Goal: Check status: Check status

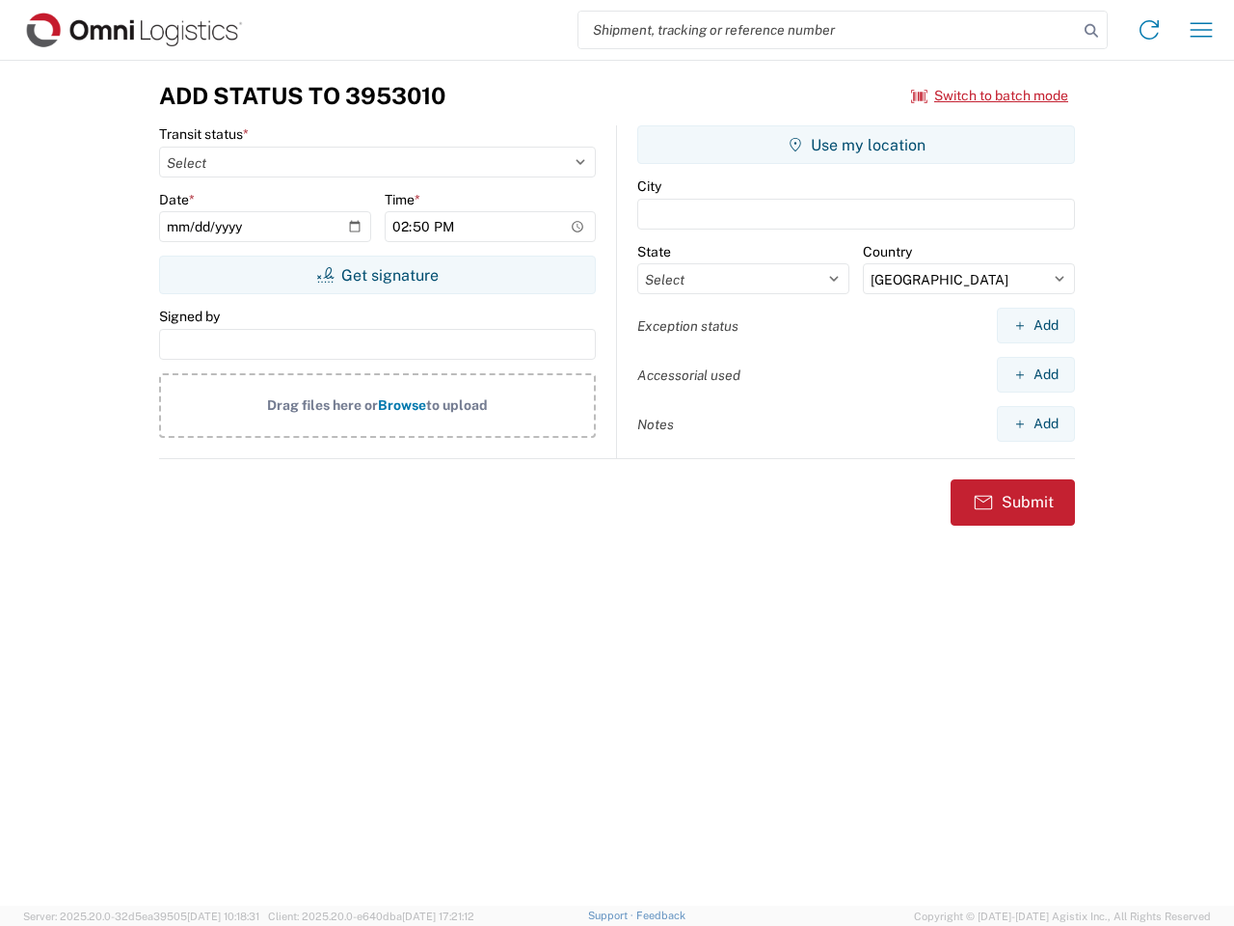
select select "US"
click at [828, 30] on input "search" at bounding box center [828, 30] width 499 height 37
click at [1091, 31] on icon at bounding box center [1091, 30] width 27 height 27
click at [1149, 30] on icon at bounding box center [1149, 29] width 31 height 31
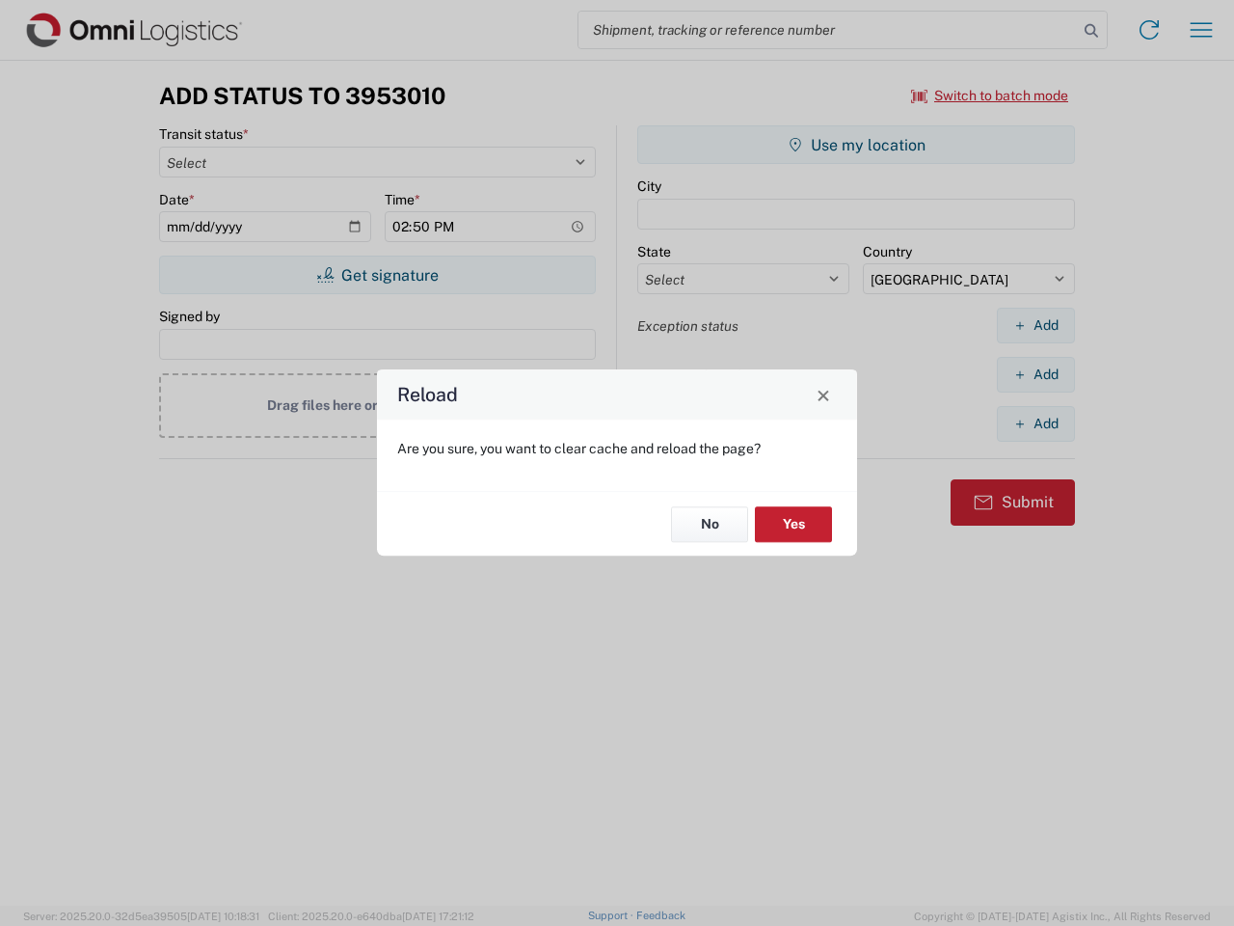
click at [990, 95] on div "Reload Are you sure, you want to clear cache and reload the page? No Yes" at bounding box center [617, 463] width 1234 height 926
click at [377, 275] on div "Reload Are you sure, you want to clear cache and reload the page? No Yes" at bounding box center [617, 463] width 1234 height 926
click at [856, 145] on div "Reload Are you sure, you want to clear cache and reload the page? No Yes" at bounding box center [617, 463] width 1234 height 926
click at [1036, 325] on div "Reload Are you sure, you want to clear cache and reload the page? No Yes" at bounding box center [617, 463] width 1234 height 926
click at [1036, 374] on div "Reload Are you sure, you want to clear cache and reload the page? No Yes" at bounding box center [617, 463] width 1234 height 926
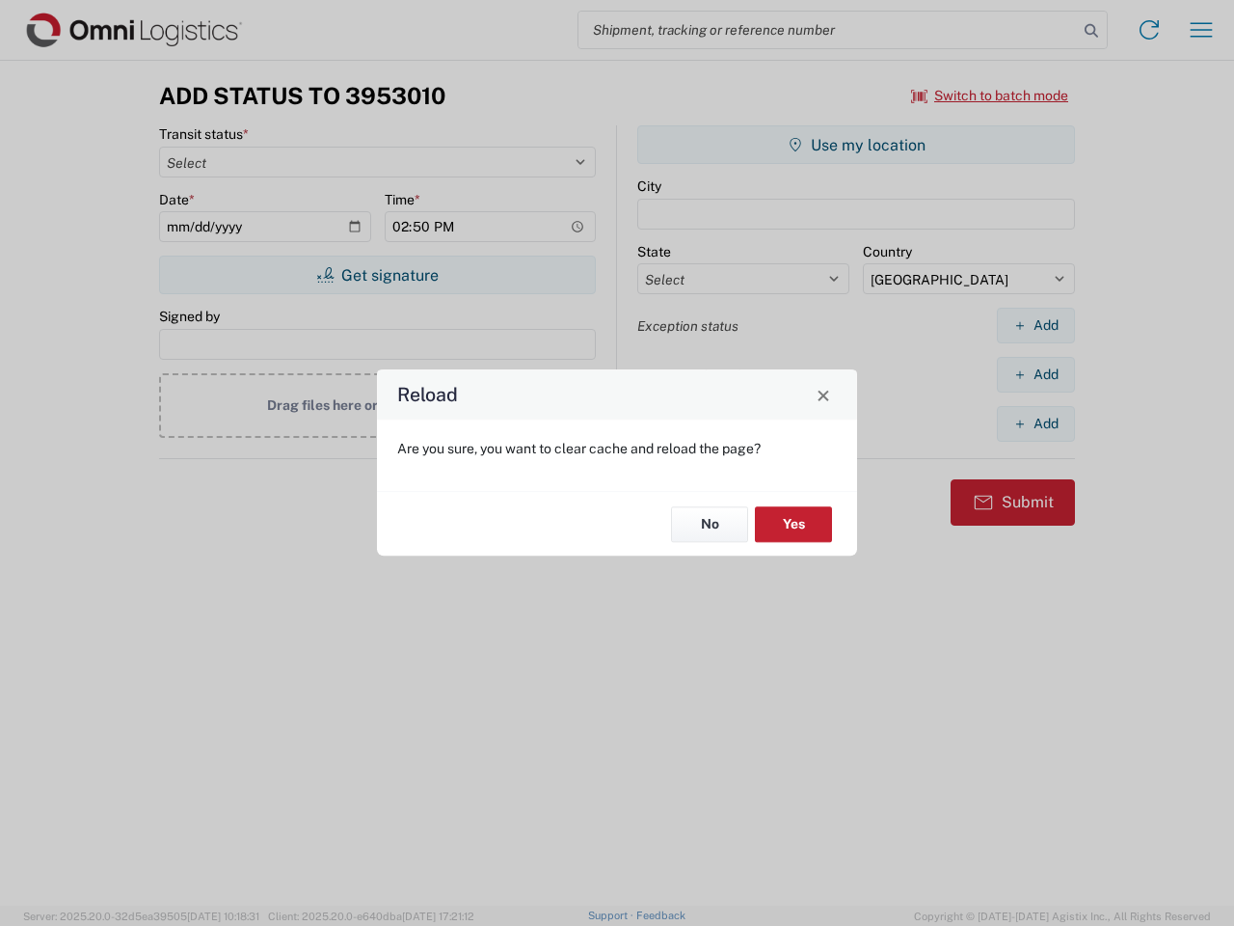
click at [1036, 423] on div "Reload Are you sure, you want to clear cache and reload the page? No Yes" at bounding box center [617, 463] width 1234 height 926
